Goal: Transaction & Acquisition: Subscribe to service/newsletter

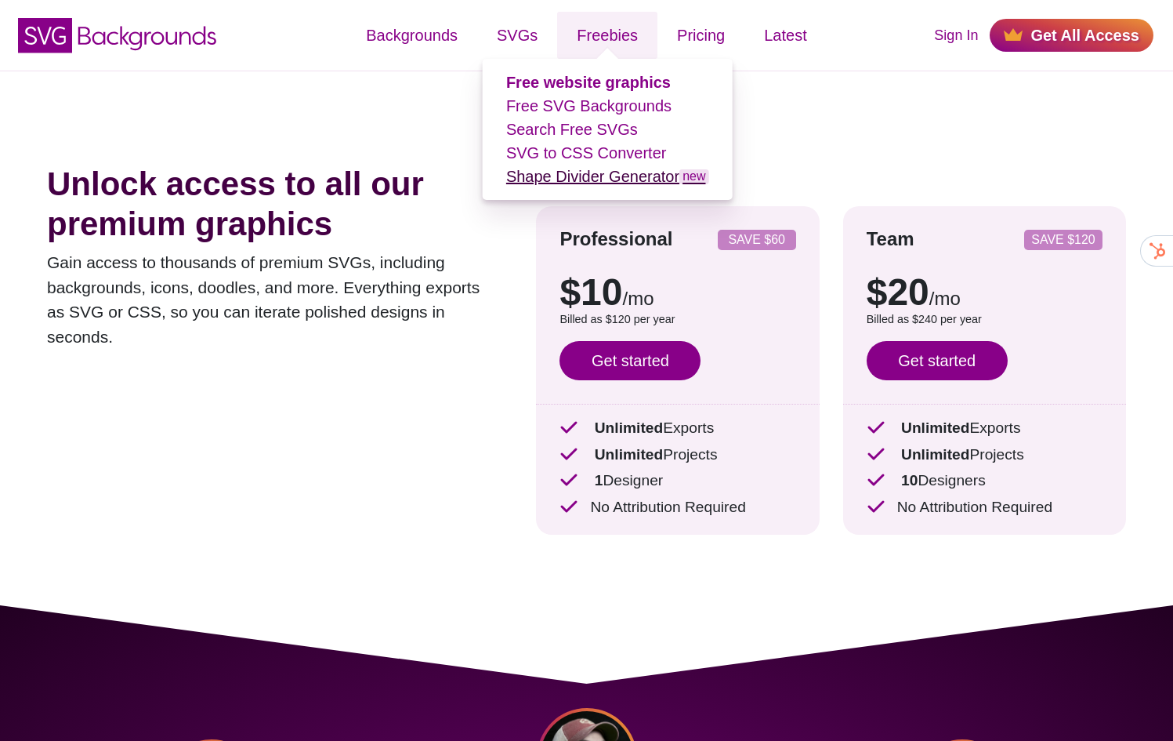
click at [583, 174] on link "Shape Divider Generator new" at bounding box center [607, 176] width 203 height 17
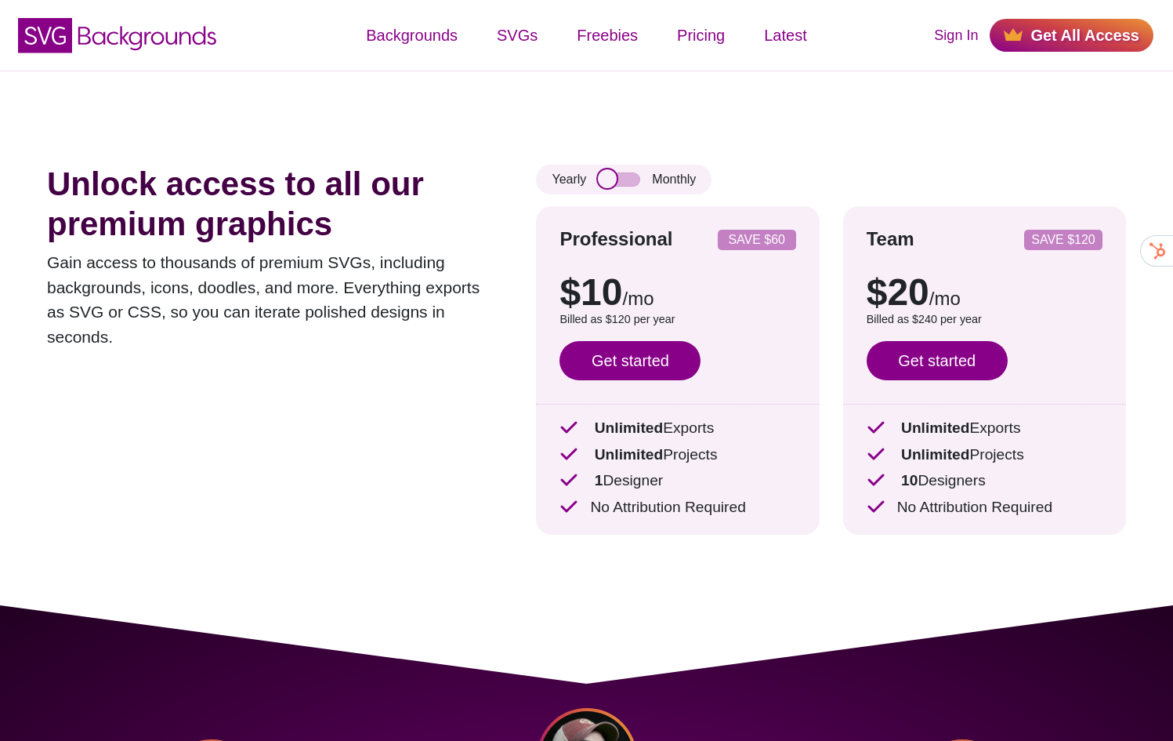
click at [626, 179] on input "checkbox" at bounding box center [619, 179] width 42 height 14
checkbox input "true"
click at [78, 279] on p "Gain access to thousands of premium SVGs, including backgrounds, icons, doodles…" at bounding box center [268, 299] width 442 height 99
